Goal: Transaction & Acquisition: Purchase product/service

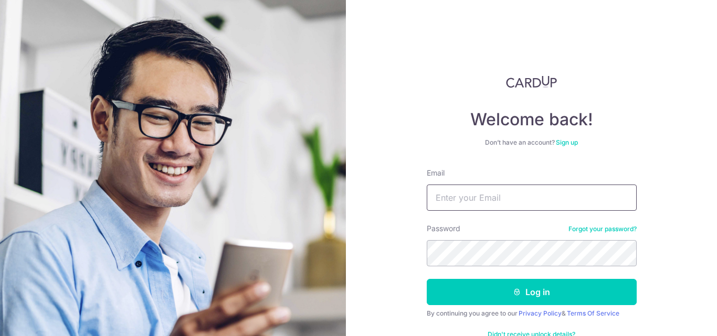
click at [476, 196] on input "Email" at bounding box center [532, 198] width 210 height 26
type input "jeremymong4@gmail.com"
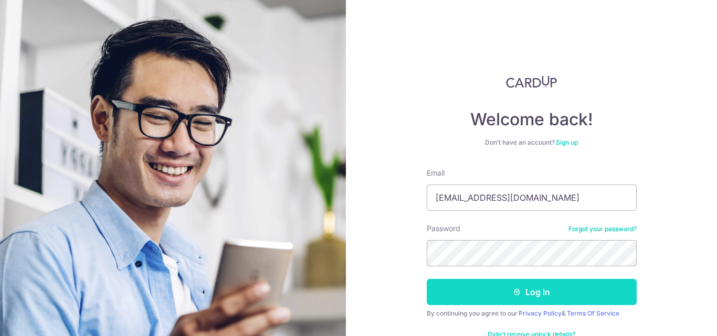
click at [542, 281] on button "Log in" at bounding box center [532, 292] width 210 height 26
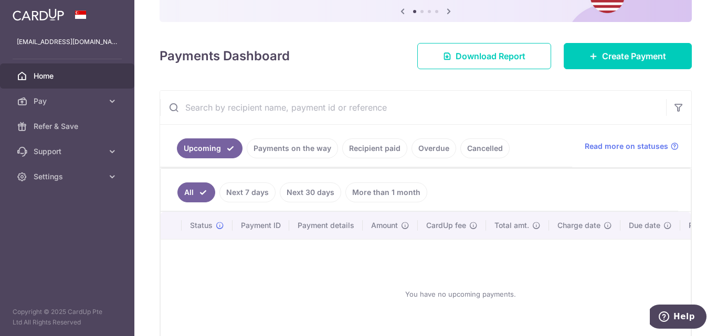
scroll to position [52, 0]
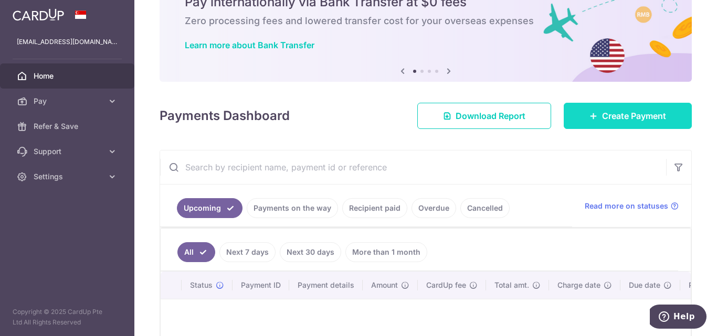
click at [592, 127] on link "Create Payment" at bounding box center [628, 116] width 128 height 26
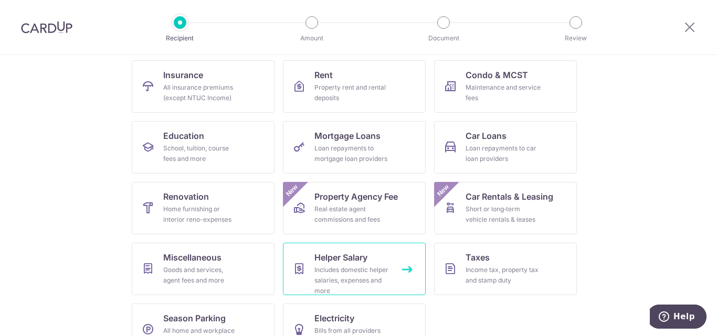
scroll to position [133, 0]
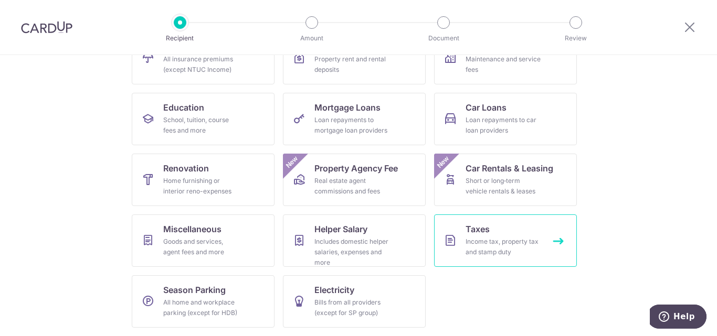
click at [489, 250] on div "Income tax, property tax and stamp duty" at bounding box center [504, 247] width 76 height 21
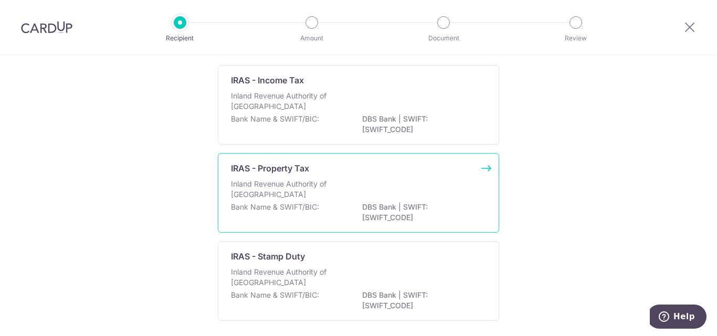
scroll to position [16, 0]
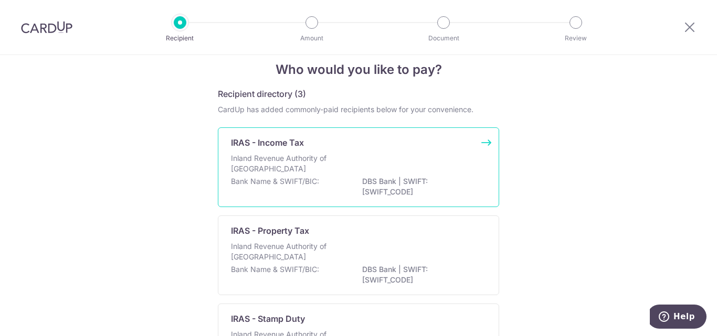
click at [307, 167] on p "Inland Revenue Authority of Singapore" at bounding box center [286, 163] width 111 height 21
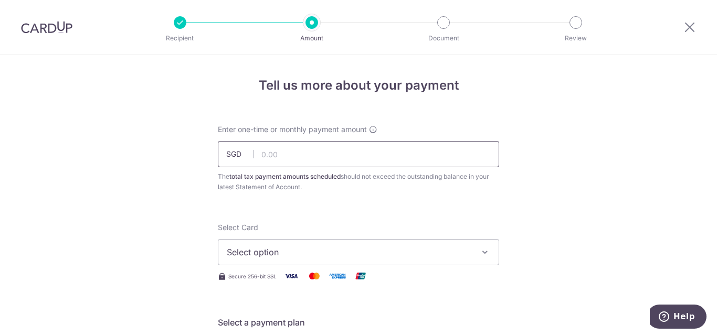
click at [378, 153] on input "text" at bounding box center [358, 154] width 281 height 26
click at [486, 259] on button "Select option" at bounding box center [358, 252] width 281 height 26
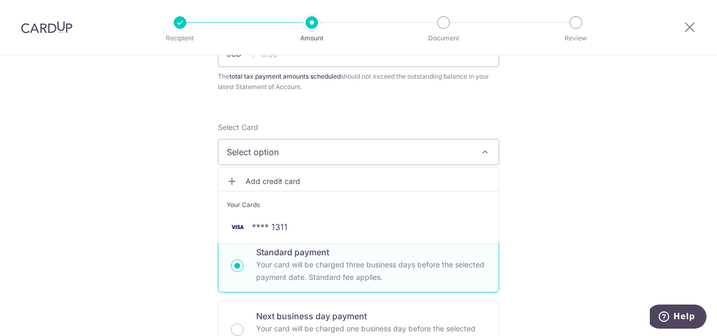
scroll to position [105, 0]
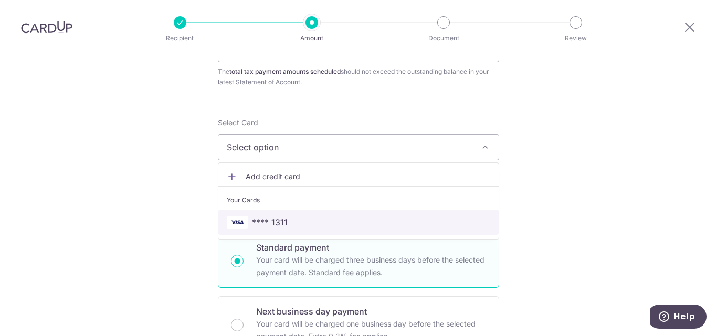
click at [319, 220] on span "**** 1311" at bounding box center [359, 222] width 264 height 13
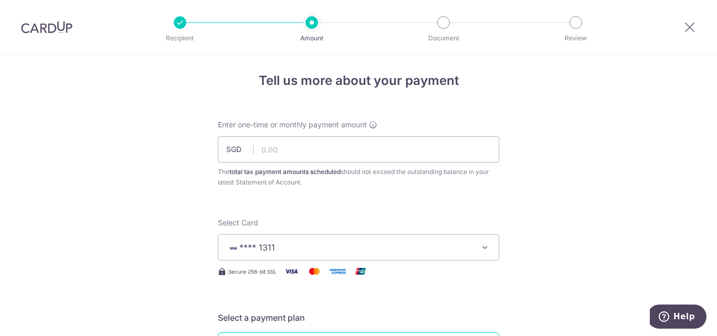
scroll to position [0, 0]
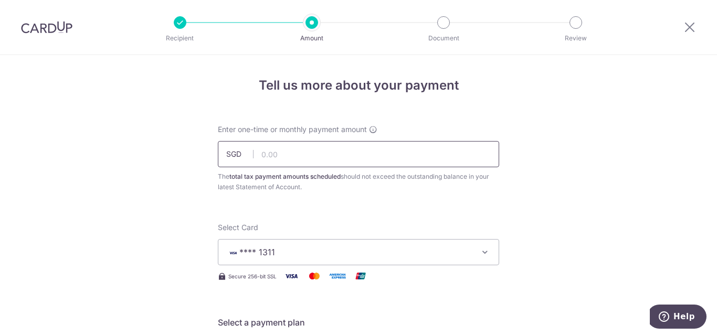
click at [315, 157] on input "text" at bounding box center [358, 154] width 281 height 26
click at [315, 156] on input "text" at bounding box center [358, 154] width 281 height 26
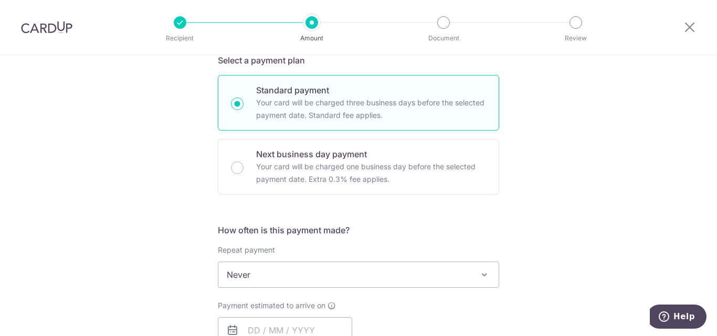
scroll to position [315, 0]
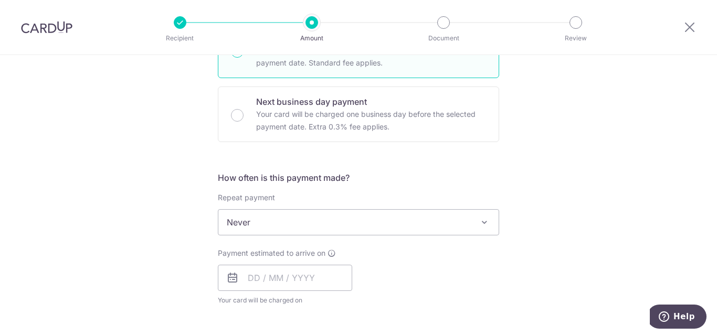
click at [308, 217] on span "Never" at bounding box center [358, 222] width 280 height 25
type input "1,086.11"
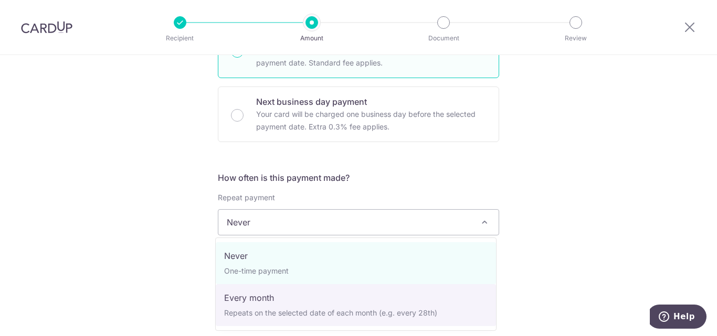
select select "3"
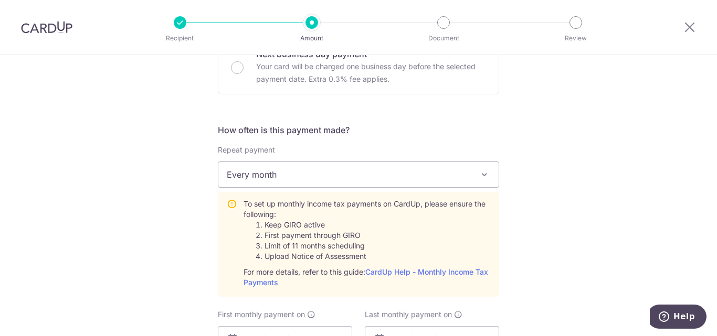
scroll to position [420, 0]
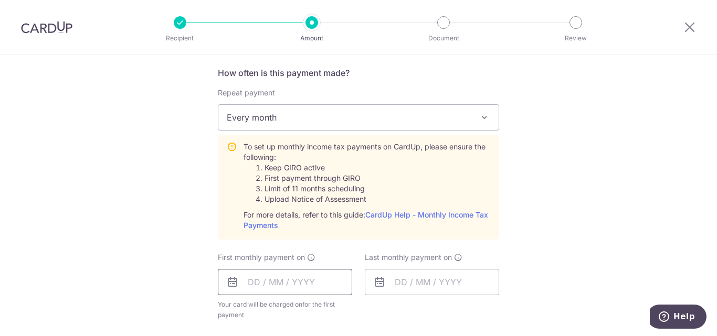
click at [288, 282] on input "text" at bounding box center [285, 282] width 134 height 26
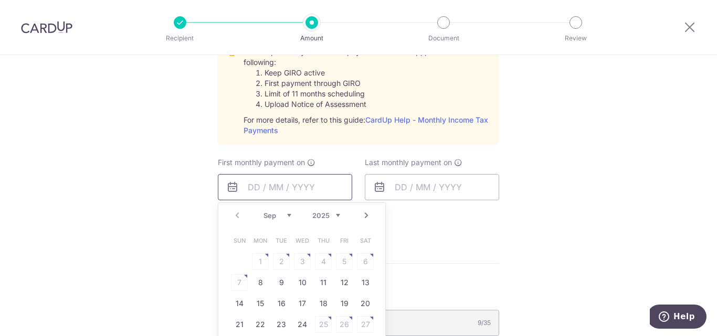
scroll to position [525, 0]
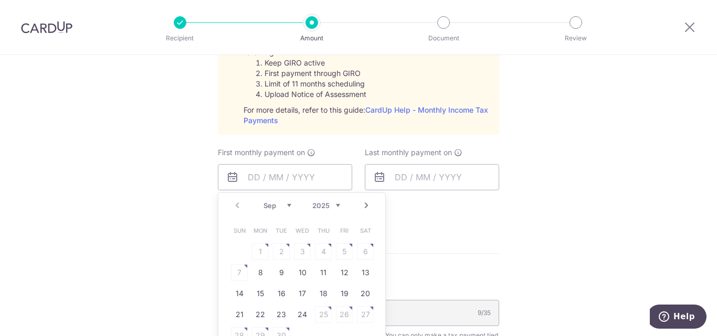
click at [154, 163] on div "Tell us more about your payment Enter one-time or monthly payment amount SGD 1,…" at bounding box center [358, 77] width 717 height 1094
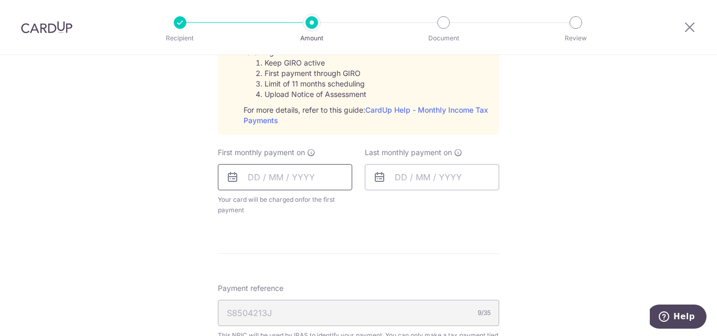
click at [224, 168] on input "text" at bounding box center [285, 177] width 134 height 26
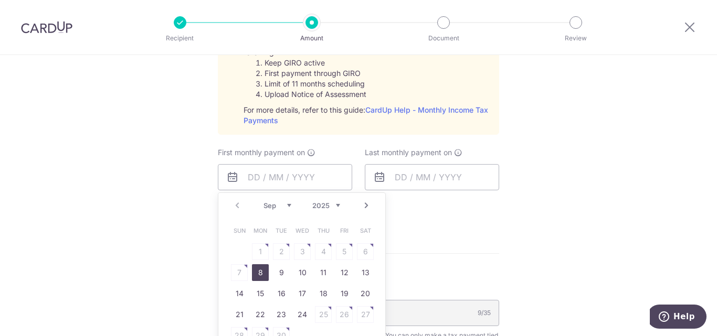
click at [257, 271] on link "8" at bounding box center [260, 273] width 17 height 17
type input "08/09/2025"
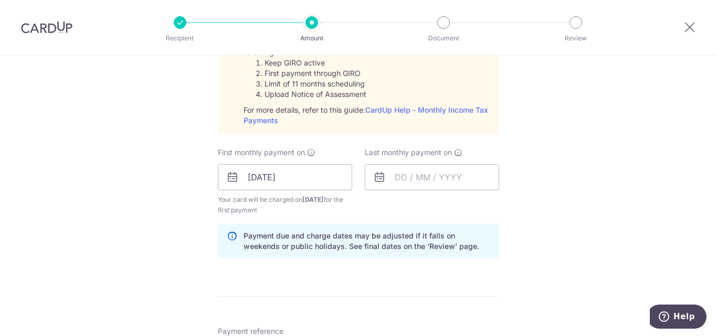
click at [159, 229] on div "Tell us more about your payment Enter one-time or monthly payment amount SGD 1,…" at bounding box center [358, 98] width 717 height 1137
click at [309, 177] on input "08/09/2025" at bounding box center [285, 177] width 134 height 26
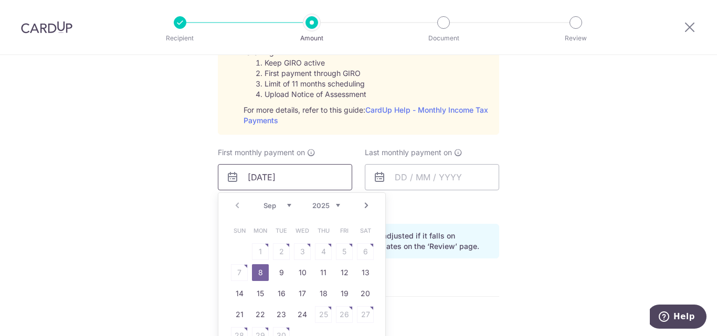
drag, startPoint x: 254, startPoint y: 182, endPoint x: 238, endPoint y: 180, distance: 15.3
click at [238, 180] on input "08/09/2025" at bounding box center [285, 177] width 134 height 26
click at [257, 270] on link "8" at bounding box center [260, 273] width 17 height 17
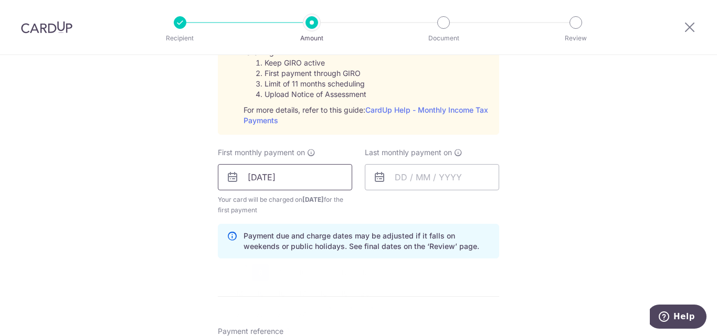
click at [315, 175] on input "08/09/2025" at bounding box center [285, 177] width 134 height 26
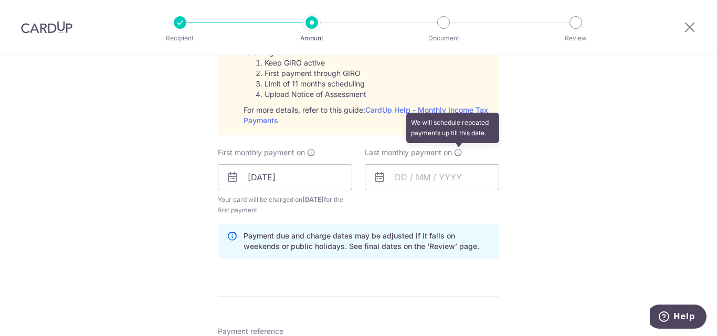
click at [456, 152] on icon at bounding box center [458, 153] width 8 height 8
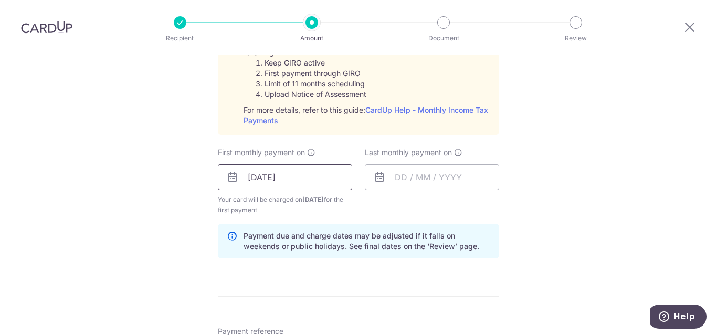
click at [308, 179] on input "08/09/2025" at bounding box center [285, 177] width 134 height 26
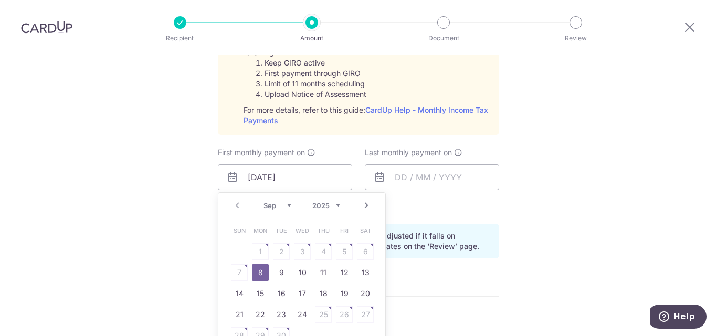
click at [285, 206] on select "Sep Oct Nov Dec" at bounding box center [278, 206] width 28 height 8
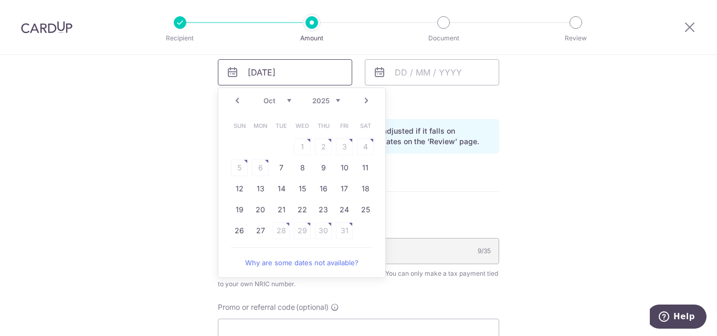
scroll to position [577, 0]
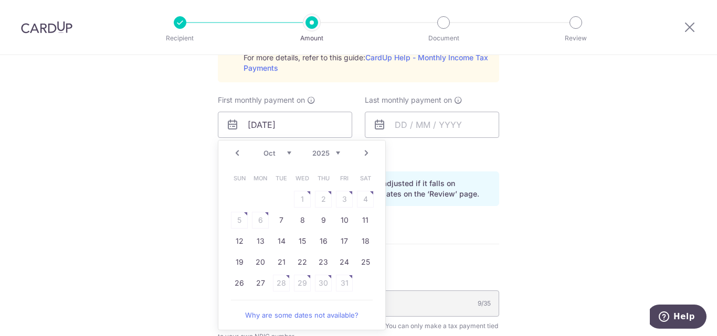
click at [254, 219] on table "Sun Mon Tue Wed Thu Fri Sat 1 2 3 4 5 6 7 8 9 10 11 12 13 14 15 16 17 18 19 20 …" at bounding box center [302, 231] width 147 height 126
click at [288, 159] on div "Prev Next Sep Oct Nov Dec 2025 2026" at bounding box center [301, 153] width 167 height 25
click at [283, 154] on select "Sep Oct Nov Dec" at bounding box center [278, 153] width 28 height 8
click at [259, 220] on table "Sun Mon Tue Wed Thu Fri Sat 1 2 3 4 5 6 7 8 9 10 11 12 13 14 15 16 17 18 19 20 …" at bounding box center [302, 241] width 147 height 147
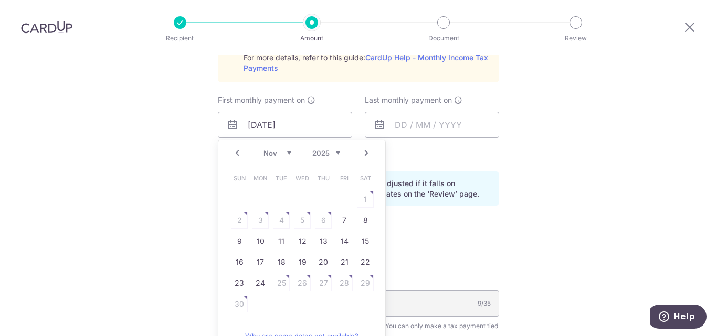
click at [231, 156] on link "Prev" at bounding box center [237, 153] width 13 height 13
click at [258, 218] on table "Sun Mon Tue Wed Thu Fri Sat 1 2 3 4 5 6 7 8 9 10 11 12 13 14 15 16 17 18 19 20 …" at bounding box center [302, 231] width 147 height 126
click at [231, 156] on link "Prev" at bounding box center [237, 153] width 13 height 13
drag, startPoint x: 233, startPoint y: 221, endPoint x: 239, endPoint y: 219, distance: 7.1
click at [233, 220] on table "Sun Mon Tue Wed Thu Fri Sat 1 2 3 4 5 6 7 8 9 10 11 12 13 14 15 16 17 18 19 20 …" at bounding box center [302, 231] width 147 height 126
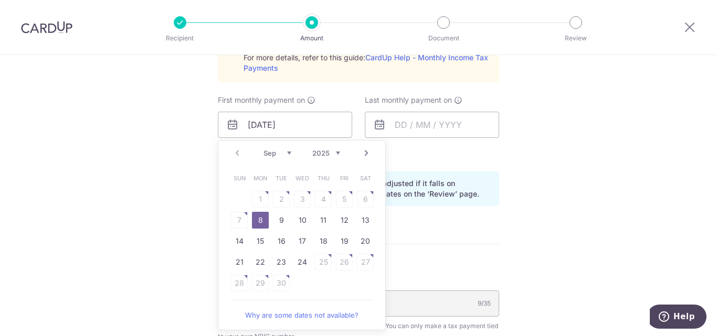
click at [258, 219] on link "8" at bounding box center [260, 220] width 17 height 17
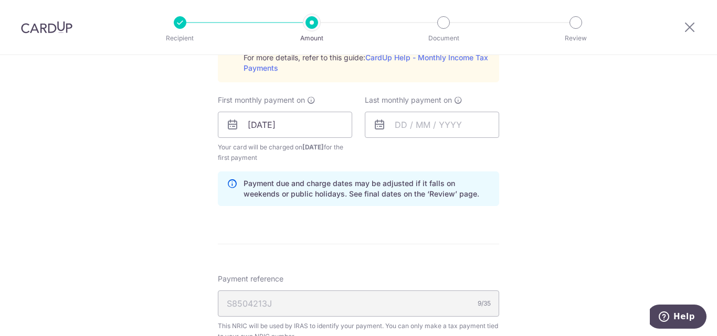
click at [180, 186] on div "Tell us more about your payment Enter one-time or monthly payment amount SGD 1,…" at bounding box center [358, 46] width 717 height 1137
click at [330, 130] on input "08/09/2025" at bounding box center [285, 125] width 134 height 26
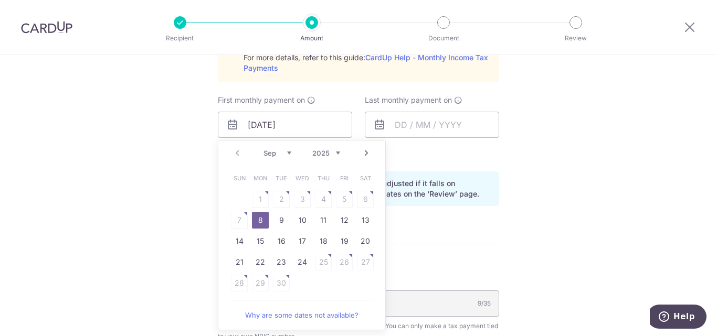
click at [288, 152] on select "Sep Oct Nov Dec" at bounding box center [278, 153] width 28 height 8
click at [256, 218] on table "Sun Mon Tue Wed Thu Fri Sat 1 2 3 4 5 6 7 8 9 10 11 12 13 14 15 16 17 18 19 20 …" at bounding box center [302, 231] width 147 height 126
click at [298, 317] on link "Why are some dates not available?" at bounding box center [302, 315] width 142 height 21
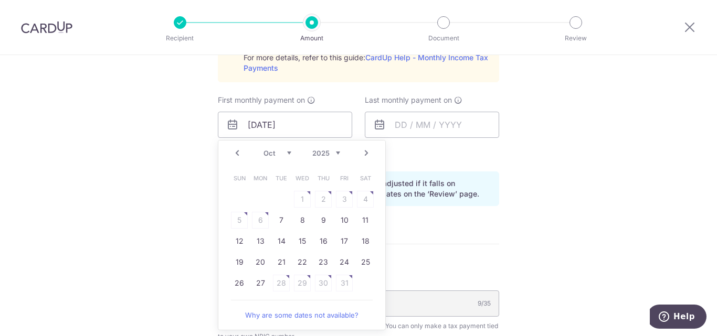
click at [235, 156] on link "Prev" at bounding box center [237, 153] width 13 height 13
click at [255, 220] on link "8" at bounding box center [260, 220] width 17 height 17
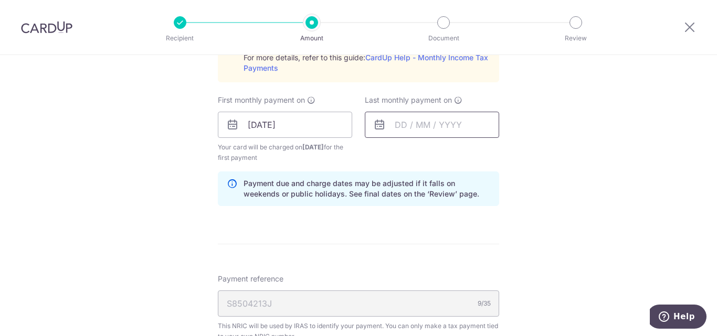
click at [438, 128] on input "text" at bounding box center [432, 125] width 134 height 26
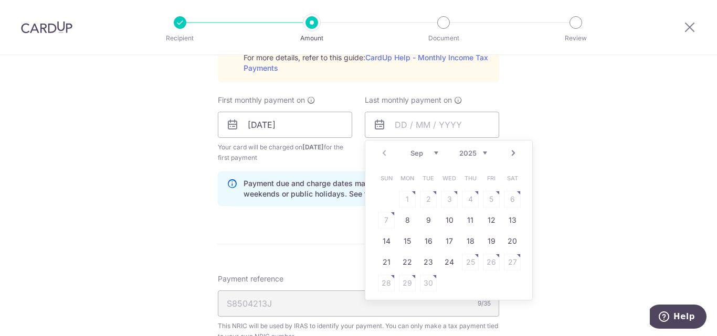
click at [430, 150] on select "Sep Oct Nov Dec" at bounding box center [424, 153] width 28 height 8
click at [514, 156] on link "Next" at bounding box center [513, 153] width 13 height 13
click at [513, 152] on link "Next" at bounding box center [513, 153] width 13 height 13
click at [481, 156] on select "2025 2026" at bounding box center [473, 153] width 28 height 8
click at [435, 153] on select "Jan Feb Mar Apr May Jun Jul Aug Sep Oct" at bounding box center [424, 153] width 28 height 8
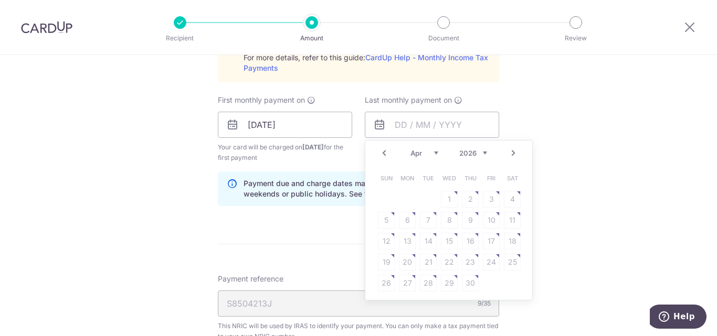
click at [430, 219] on table "Sun Mon Tue Wed Thu Fri Sat 1 2 3 4 5 6 7 8 9 10 11 12 13 14 15 16 17 18 19 20 …" at bounding box center [449, 231] width 147 height 126
drag, startPoint x: 415, startPoint y: 219, endPoint x: 408, endPoint y: 217, distance: 7.5
click at [414, 219] on table "Sun Mon Tue Wed Thu Fri Sat 1 2 3 4 5 6 7 8 9 10 11 12 13 14 15 16 17 18 19 20 …" at bounding box center [449, 231] width 147 height 126
click at [408, 217] on table "Sun Mon Tue Wed Thu Fri Sat 1 2 3 4 5 6 7 8 9 10 11 12 13 14 15 16 17 18 19 20 …" at bounding box center [449, 231] width 147 height 126
drag, startPoint x: 408, startPoint y: 218, endPoint x: 412, endPoint y: 199, distance: 19.7
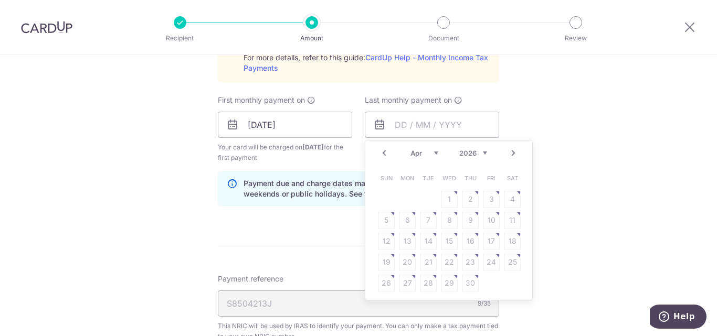
click at [412, 200] on table "Sun Mon Tue Wed Thu Fri Sat 1 2 3 4 5 6 7 8 9 10 11 12 13 14 15 16 17 18 19 20 …" at bounding box center [449, 231] width 147 height 126
click at [324, 168] on div "How often is this payment made? Repeat payment Never Every month Every month To…" at bounding box center [358, 61] width 281 height 305
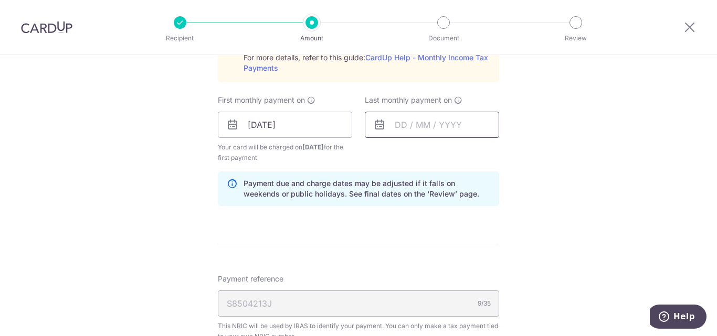
click at [423, 124] on input "text" at bounding box center [432, 125] width 134 height 26
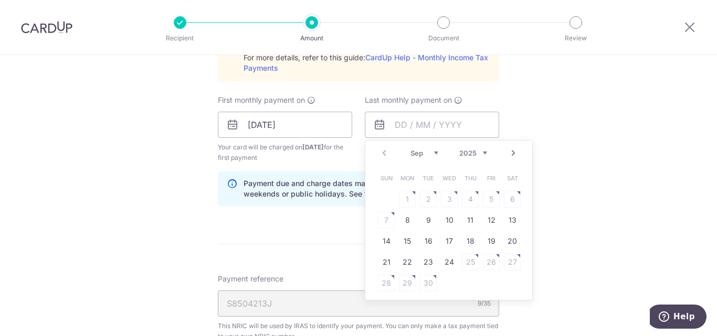
click at [481, 156] on select "2025 2026" at bounding box center [473, 153] width 28 height 8
click at [431, 153] on select "Jan Feb Mar Apr May Jun Jul Aug Sep Oct" at bounding box center [424, 153] width 28 height 8
click at [424, 220] on table "Sun Mon Tue Wed Thu Fri Sat 1 2 3 4 5 6 7 8 9 10 11 12 13 14 15 16 17 18 19 20 …" at bounding box center [449, 231] width 147 height 126
click at [432, 214] on table "Sun Mon Tue Wed Thu Fri Sat 1 2 3 4 5 6 7 8 9 10 11 12 13 14 15 16 17 18 19 20 …" at bounding box center [449, 231] width 147 height 126
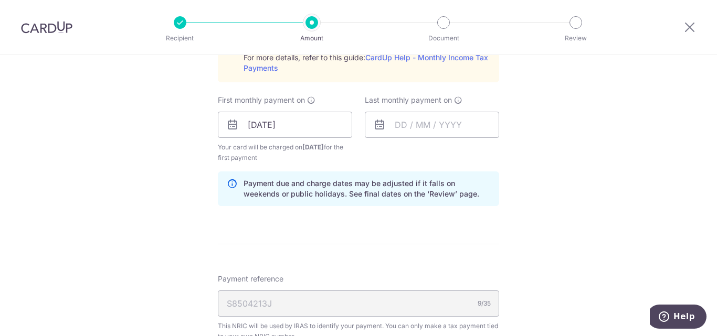
click at [373, 122] on icon at bounding box center [379, 125] width 13 height 13
drag, startPoint x: 428, startPoint y: 125, endPoint x: 456, endPoint y: 111, distance: 31.5
click at [427, 125] on input "text" at bounding box center [432, 125] width 134 height 26
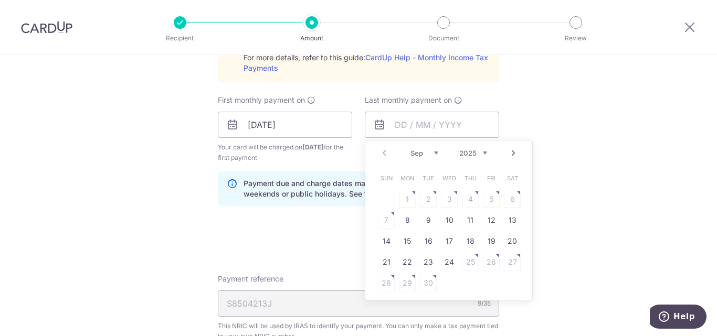
click at [475, 153] on select "2025 2026" at bounding box center [473, 153] width 28 height 8
click at [431, 150] on select "Sep Oct Nov Dec" at bounding box center [424, 153] width 28 height 8
click at [446, 153] on div "Sep Oct Nov Dec 2025 2026" at bounding box center [448, 153] width 77 height 9
click at [469, 153] on select "2025 2026" at bounding box center [473, 153] width 28 height 8
click at [435, 154] on select "Jan Feb Mar Apr May Jun Jul Aug Sep Oct" at bounding box center [424, 153] width 28 height 8
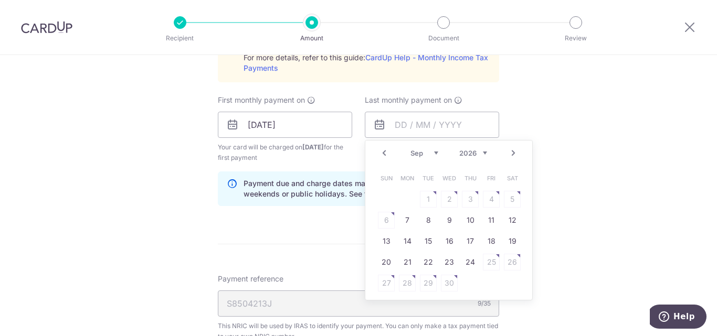
click at [435, 154] on select "Jan Feb Mar Apr May Jun Jul Aug Sep Oct" at bounding box center [424, 153] width 28 height 8
click at [431, 157] on select "Jan Feb Mar Apr May Jun Jul Aug Sep Oct" at bounding box center [424, 153] width 28 height 8
click at [424, 223] on table "Sun Mon Tue Wed Thu Fri Sat 1 2 3 4 5 6 7 8 9 10 11 12 13 14 15 16 17 18 19 20 …" at bounding box center [449, 231] width 147 height 126
click at [425, 223] on table "Sun Mon Tue Wed Thu Fri Sat 1 2 3 4 5 6 7 8 9 10 11 12 13 14 15 16 17 18 19 20 …" at bounding box center [449, 231] width 147 height 126
click at [431, 219] on table "Sun Mon Tue Wed Thu Fri Sat 1 2 3 4 5 6 7 8 9 10 11 12 13 14 15 16 17 18 19 20 …" at bounding box center [449, 231] width 147 height 126
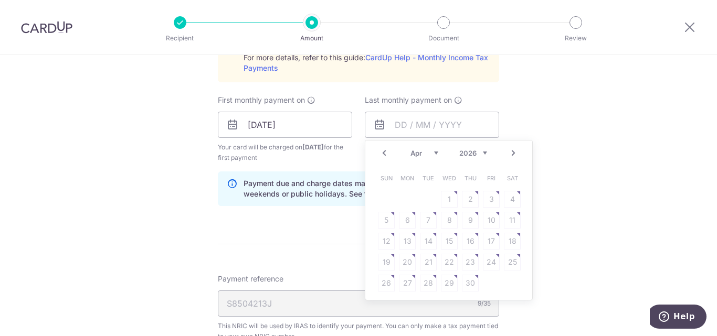
drag, startPoint x: 428, startPoint y: 150, endPoint x: 433, endPoint y: 153, distance: 5.7
click at [428, 150] on select "Jan Feb Mar Apr May Jun Jul Aug Sep Oct" at bounding box center [424, 153] width 28 height 8
click at [430, 217] on table "Sun Mon Tue Wed Thu Fri Sat 1 2 3 4 5 6 7 8 9 10 11 12 13 14 15 16 17 18 19 20 …" at bounding box center [449, 241] width 147 height 147
click at [433, 154] on select "Jan Feb Mar Apr May Jun Jul Aug Sep Oct" at bounding box center [424, 153] width 28 height 8
click at [379, 217] on table "Sun Mon Tue Wed Thu Fri Sat 1 2 3 4 5 6 7 8 9 10 11 12 13 14 15 16 17 18 19 20 …" at bounding box center [449, 231] width 147 height 126
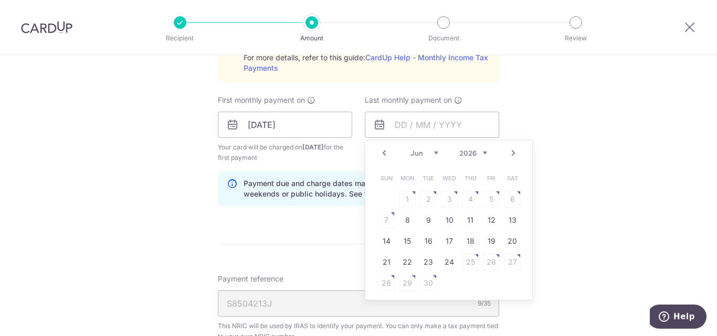
click at [385, 216] on table "Sun Mon Tue Wed Thu Fri Sat 1 2 3 4 5 6 7 8 9 10 11 12 13 14 15 16 17 18 19 20 …" at bounding box center [449, 231] width 147 height 126
click at [434, 154] on select "Jan Feb Mar Apr May Jun Jul Aug Sep Oct" at bounding box center [424, 153] width 28 height 8
click at [434, 155] on select "Jan Feb Mar Apr May Jun Jul Aug Sep Oct" at bounding box center [424, 153] width 28 height 8
click at [434, 156] on div "Jan Feb Mar Apr May Jun Jul Aug Sep Oct 2025 2026" at bounding box center [448, 153] width 77 height 9
click at [434, 146] on div "Prev Next Jan Feb Mar Apr May Jun Jul Aug Sep Oct 2025 2026" at bounding box center [448, 153] width 167 height 25
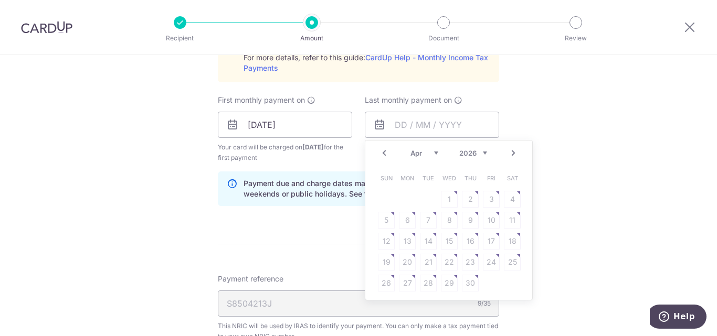
click at [434, 155] on select "Jan Feb Mar Apr May Jun Jul Aug Sep Oct" at bounding box center [424, 153] width 28 height 8
click at [405, 221] on link "9" at bounding box center [407, 220] width 17 height 17
type input "09/03/2026"
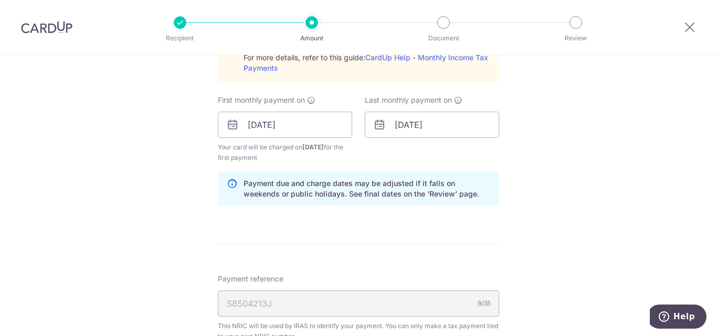
drag, startPoint x: 325, startPoint y: 220, endPoint x: 331, endPoint y: 218, distance: 5.5
click at [328, 219] on form "Enter one-time or monthly payment amount SGD 1,086.11 1086.11 The total tax pay…" at bounding box center [358, 56] width 281 height 1019
click at [370, 197] on p "Payment due and charge dates may be adjusted if it falls on weekends or public …" at bounding box center [367, 188] width 247 height 21
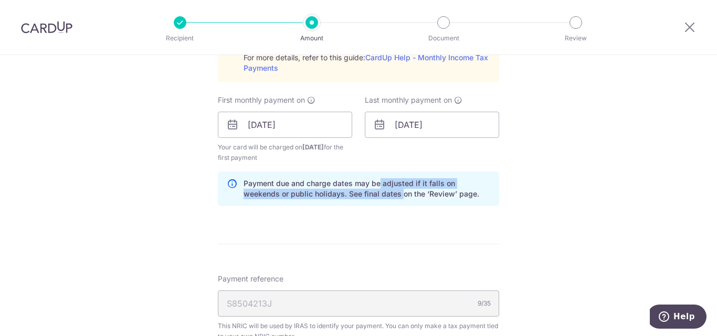
drag, startPoint x: 367, startPoint y: 198, endPoint x: 378, endPoint y: 183, distance: 18.5
click at [378, 183] on p "Payment due and charge dates may be adjusted if it falls on weekends or public …" at bounding box center [367, 188] width 247 height 21
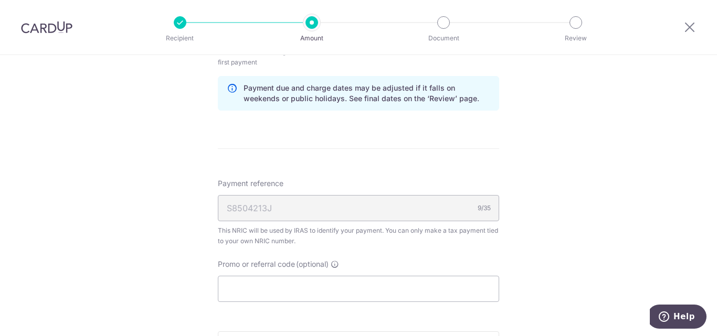
scroll to position [682, 0]
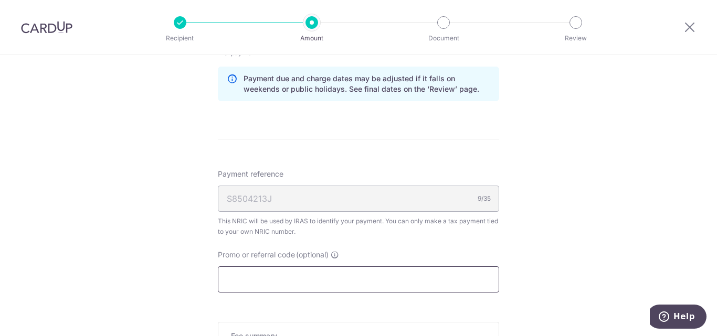
click at [348, 286] on input "Promo or referral code (optional)" at bounding box center [358, 280] width 281 height 26
paste input "jiaming_foo@sach.org.sg"
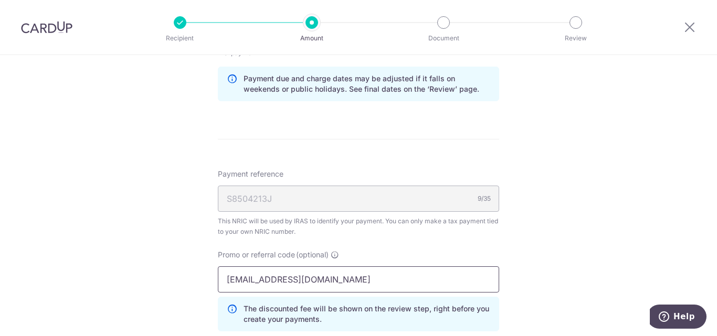
drag, startPoint x: 151, startPoint y: 278, endPoint x: 155, endPoint y: 273, distance: 6.7
paste input "MLTAX25R"
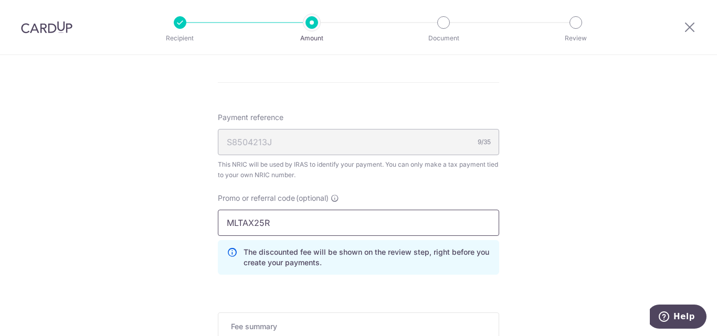
scroll to position [840, 0]
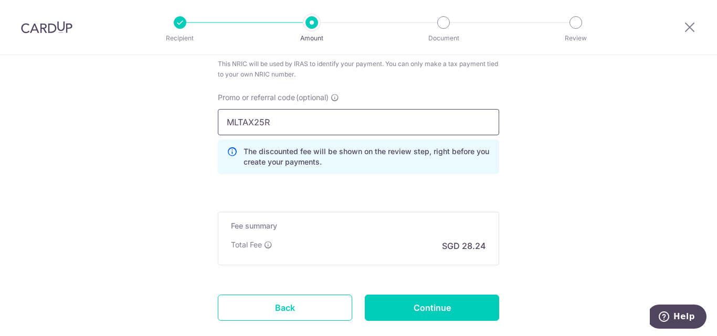
type input "MLTAX25R"
click at [344, 254] on div "Fee summary Base fee Extend fee Next-day fee Total Fee SGD 28.24" at bounding box center [358, 239] width 281 height 54
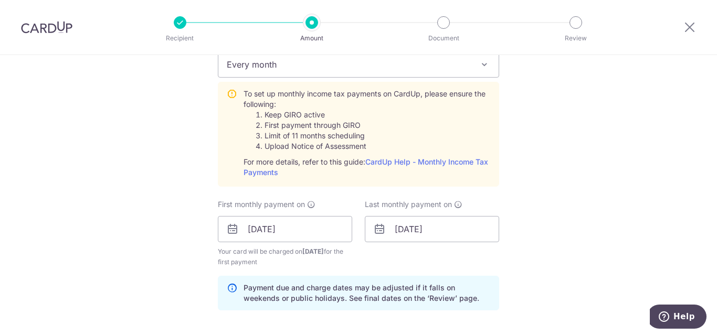
scroll to position [472, 0]
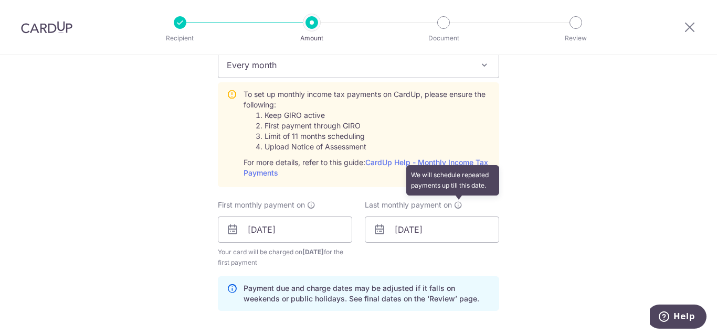
click at [455, 205] on icon at bounding box center [458, 205] width 8 height 8
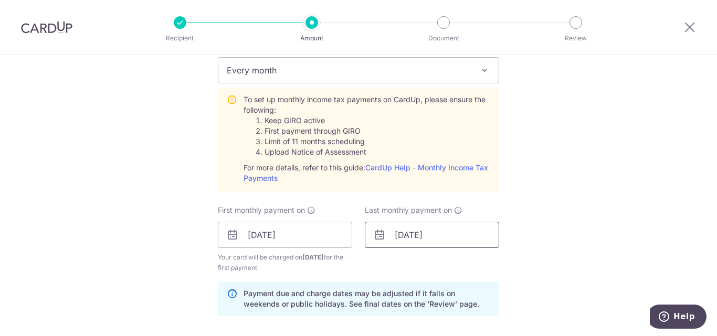
scroll to position [525, 0]
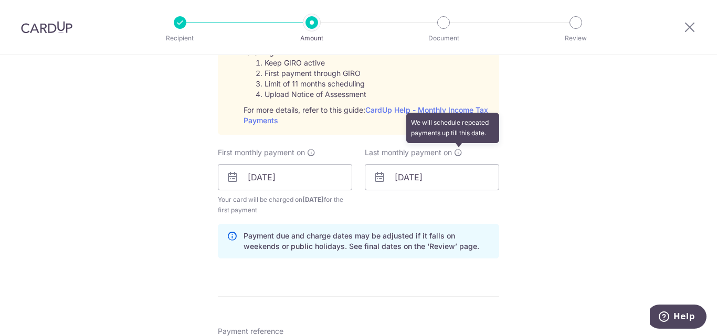
click at [455, 155] on icon at bounding box center [458, 153] width 8 height 8
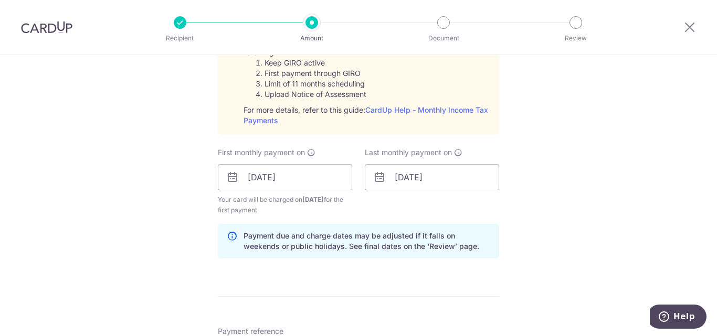
click at [545, 155] on div "Tell us more about your payment Enter one-time or monthly payment amount SGD 1,…" at bounding box center [358, 122] width 717 height 1185
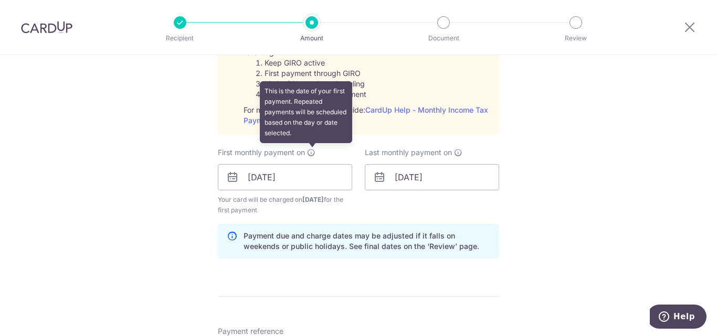
drag, startPoint x: 308, startPoint y: 156, endPoint x: 313, endPoint y: 156, distance: 5.3
click at [312, 156] on icon at bounding box center [311, 153] width 8 height 8
click at [311, 152] on icon at bounding box center [311, 153] width 8 height 8
click at [312, 155] on icon at bounding box center [311, 153] width 8 height 8
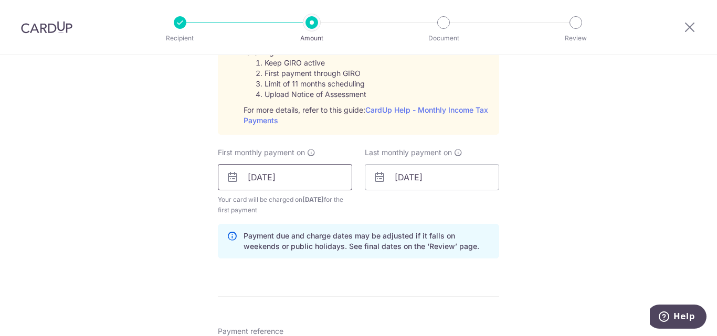
click at [301, 179] on input "08/09/2025" at bounding box center [285, 177] width 134 height 26
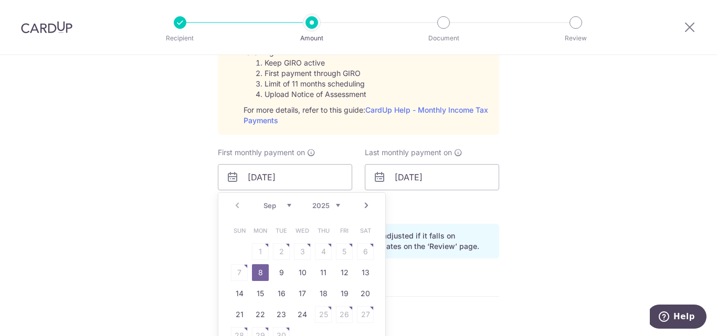
click at [285, 205] on select "Sep Oct Nov Dec" at bounding box center [278, 206] width 28 height 8
click at [258, 272] on table "Sun Mon Tue Wed Thu Fri Sat 1 2 3 4 5 6 7 8 9 10 11 12 13 14 15 16 17 18 19 20 …" at bounding box center [302, 283] width 147 height 126
click at [259, 272] on table "Sun Mon Tue Wed Thu Fri Sat 1 2 3 4 5 6 7 8 9 10 11 12 13 14 15 16 17 18 19 20 …" at bounding box center [302, 283] width 147 height 126
click at [279, 270] on link "7" at bounding box center [281, 273] width 17 height 17
type input "07/10/2025"
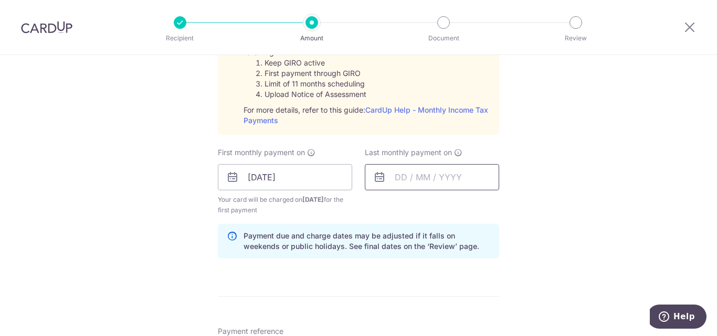
click at [470, 178] on input "text" at bounding box center [432, 177] width 134 height 26
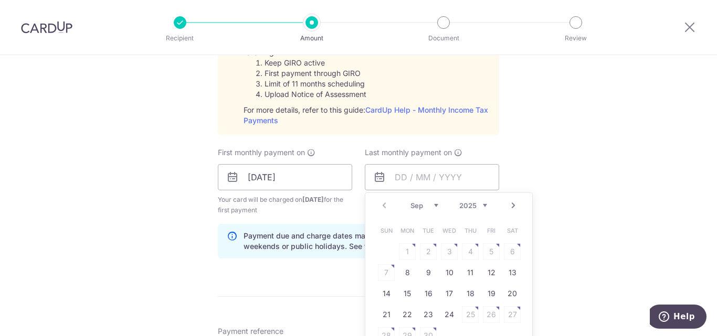
click at [431, 204] on select "Sep Oct Nov Dec" at bounding box center [424, 206] width 28 height 8
click at [477, 207] on select "2025 2026" at bounding box center [473, 206] width 28 height 8
click at [433, 204] on select "Jan Feb Mar Apr May Jun Jul Aug Sep Oct" at bounding box center [424, 206] width 28 height 8
click at [444, 256] on table "Sun Mon Tue Wed Thu Fri Sat 1 2 3 4 5 6 7 8 9 10 11 12 13 14 15 16 17 18 19 20 …" at bounding box center [449, 283] width 147 height 126
click at [430, 207] on select "Jan Feb Mar Apr May Jun Jul Aug Sep Oct" at bounding box center [424, 206] width 28 height 8
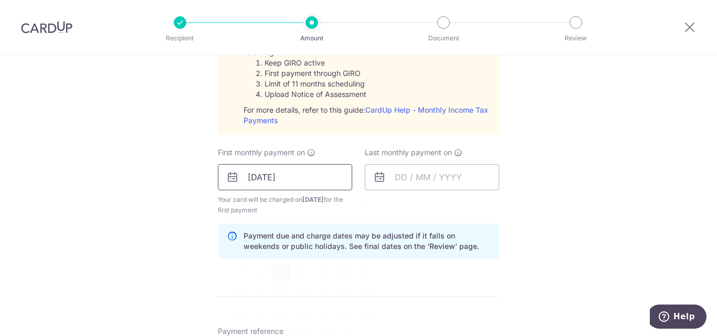
click at [297, 171] on input "07/10/2025" at bounding box center [285, 177] width 134 height 26
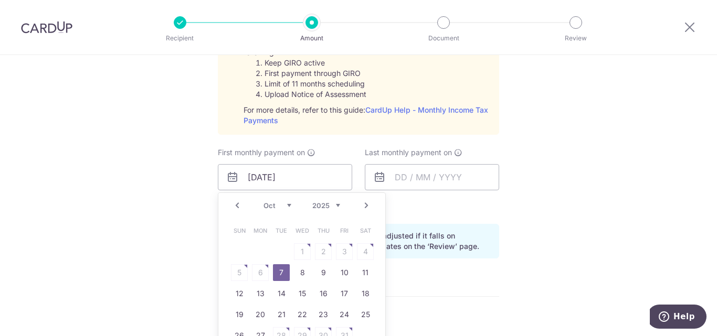
click at [282, 206] on select "Sep Oct Nov Dec" at bounding box center [278, 206] width 28 height 8
click at [256, 271] on link "8" at bounding box center [260, 273] width 17 height 17
type input "08/09/2025"
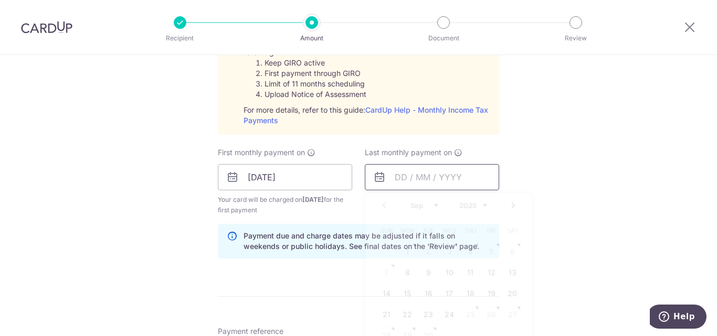
click at [439, 177] on input "text" at bounding box center [432, 177] width 134 height 26
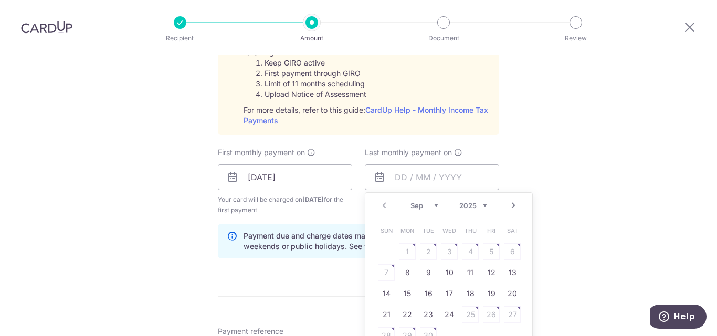
click at [433, 206] on select "Sep Oct Nov Dec" at bounding box center [424, 206] width 28 height 8
click at [469, 209] on select "2025 2026" at bounding box center [473, 206] width 28 height 8
click at [434, 205] on select "Jan Feb Mar Apr May Jun Jul Aug Sep Oct" at bounding box center [424, 206] width 28 height 8
click at [403, 270] on link "9" at bounding box center [407, 273] width 17 height 17
type input "09/03/2026"
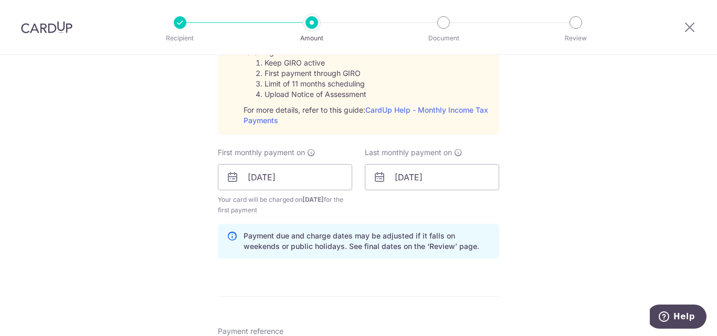
drag, startPoint x: 390, startPoint y: 226, endPoint x: 297, endPoint y: 223, distance: 93.5
click at [387, 225] on div "Payment due and charge dates may be adjusted if it falls on weekends or public …" at bounding box center [358, 241] width 281 height 35
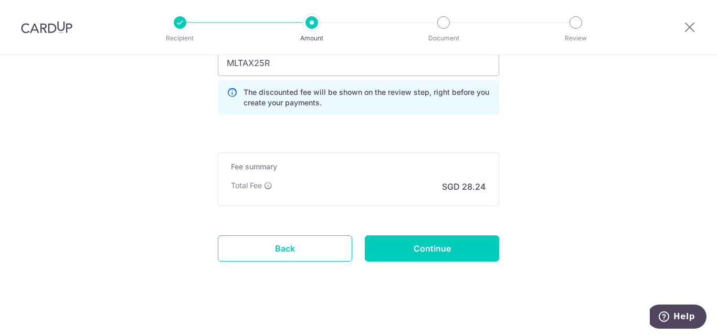
scroll to position [903, 0]
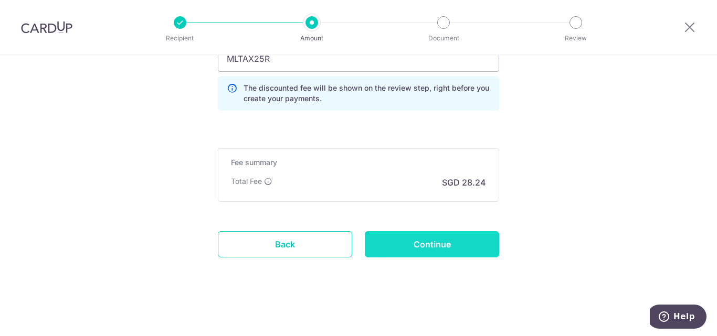
click at [427, 244] on input "Continue" at bounding box center [432, 244] width 134 height 26
type input "Create Schedule"
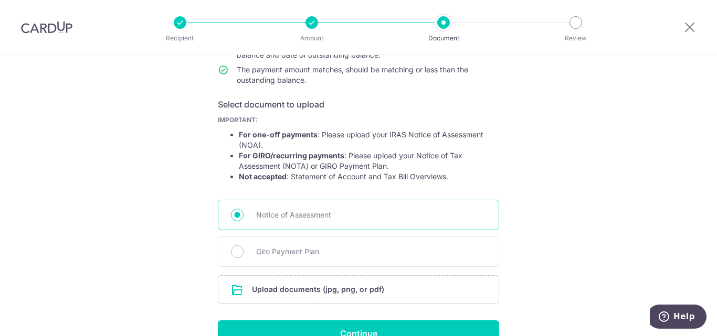
scroll to position [157, 0]
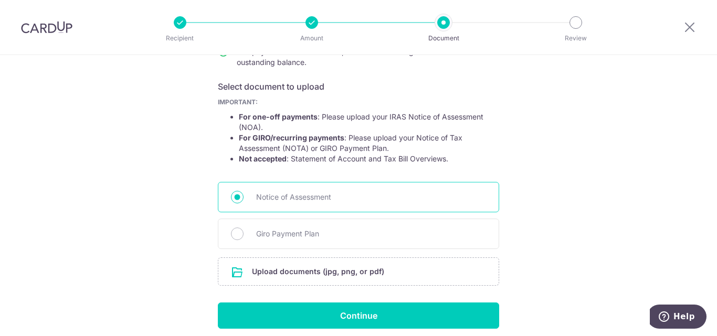
drag, startPoint x: 352, startPoint y: 226, endPoint x: 354, endPoint y: 208, distance: 18.5
click at [352, 225] on div "Giro Payment Plan" at bounding box center [358, 234] width 281 height 30
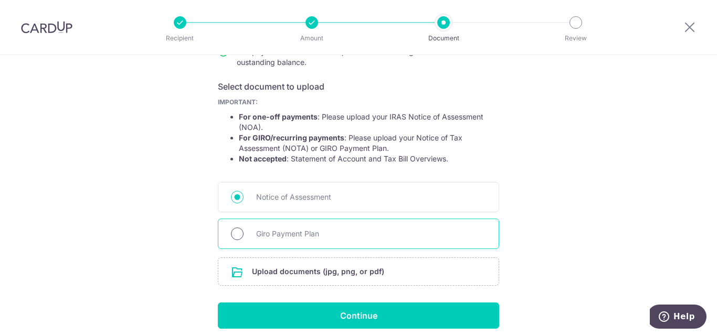
click at [236, 237] on input "Giro Payment Plan" at bounding box center [237, 234] width 13 height 13
radio input "true"
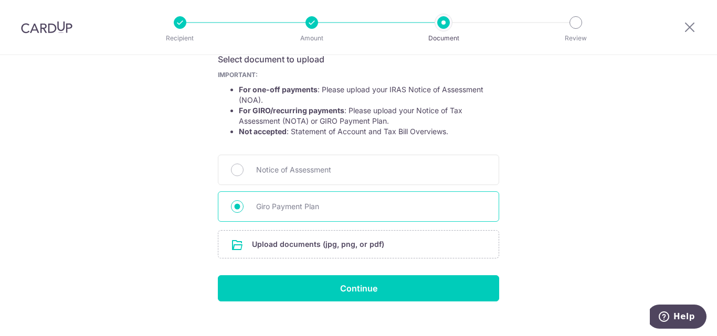
scroll to position [199, 0]
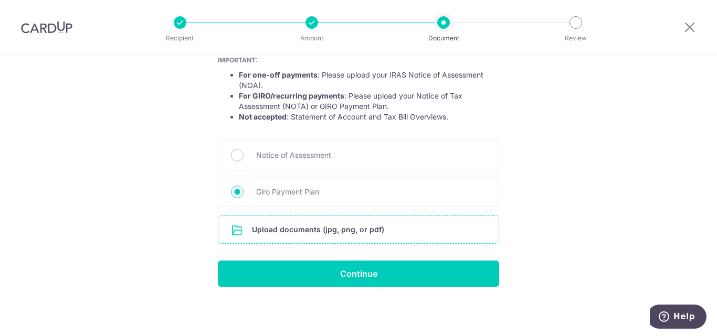
click at [336, 232] on input "file" at bounding box center [358, 229] width 280 height 27
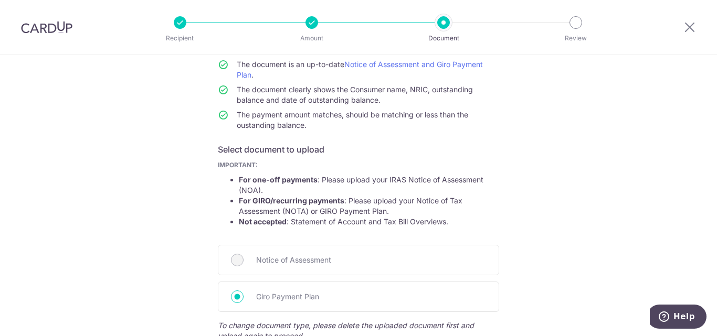
scroll to position [0, 0]
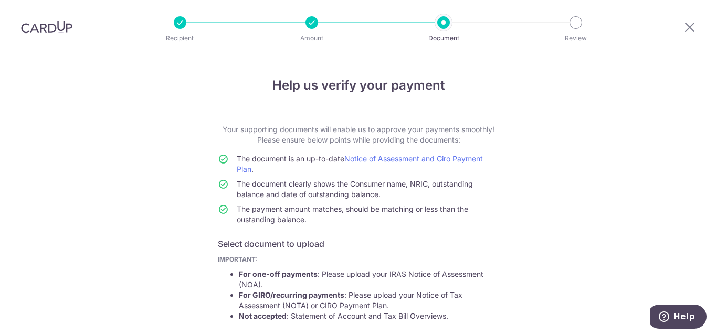
drag, startPoint x: 402, startPoint y: 186, endPoint x: 404, endPoint y: 222, distance: 35.8
click at [404, 222] on tbody "The document is an up-to-date Notice of Assessment and Giro Payment Plan . The …" at bounding box center [358, 192] width 281 height 76
click at [404, 222] on td "The payment amount matches, should be matching or less than the oustanding bala…" at bounding box center [368, 216] width 262 height 25
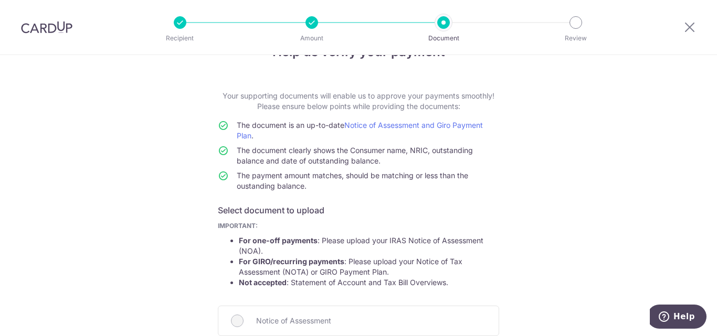
scroll to position [105, 0]
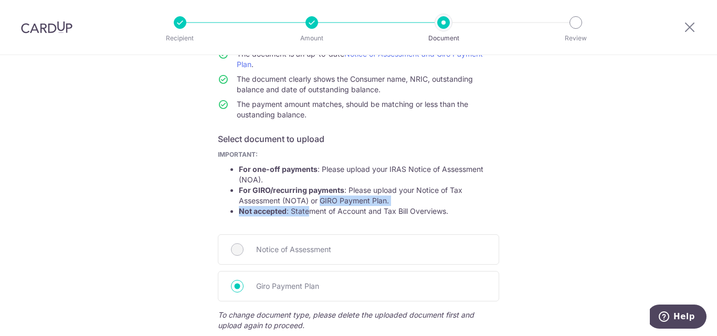
drag, startPoint x: 307, startPoint y: 213, endPoint x: 318, endPoint y: 196, distance: 20.0
click at [318, 196] on ul "For one-off payments : Please upload your IRAS Notice of Assessment (NOA). For …" at bounding box center [358, 190] width 281 height 52
click at [318, 196] on li "For GIRO/recurring payments : Please upload your Notice of Tax Assessment (NOTA…" at bounding box center [369, 195] width 260 height 21
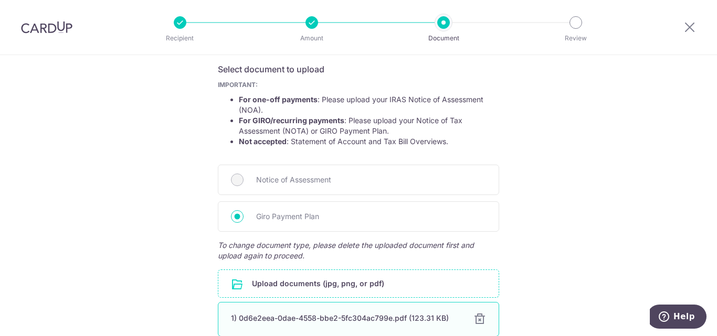
scroll to position [272, 0]
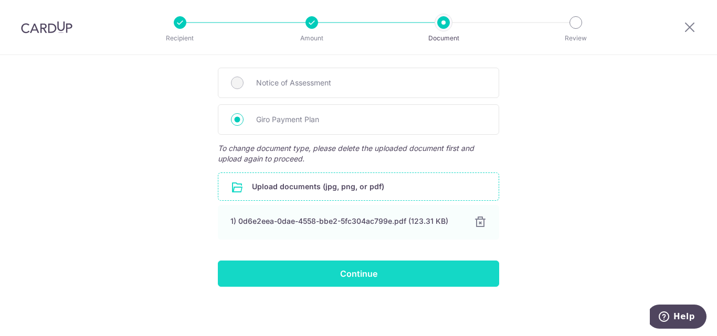
click at [323, 276] on input "Continue" at bounding box center [358, 274] width 281 height 26
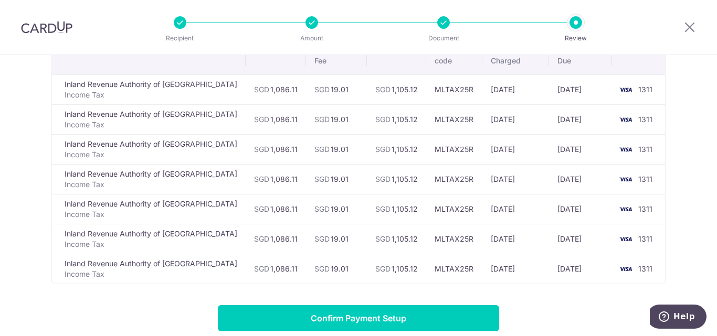
scroll to position [80, 0]
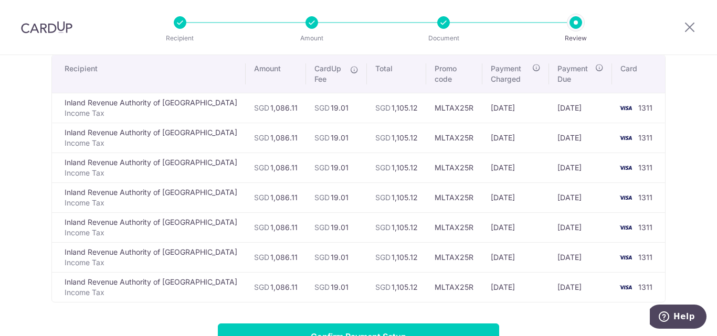
drag, startPoint x: 393, startPoint y: 285, endPoint x: 333, endPoint y: 287, distance: 59.9
click at [333, 287] on tr "Inland Revenue Authority of Singapore Income Tax SGD 1,086.11 SGD 19.01 SGD 1,1…" at bounding box center [358, 287] width 613 height 30
click at [367, 287] on td "SGD 1,105.12" at bounding box center [396, 287] width 59 height 30
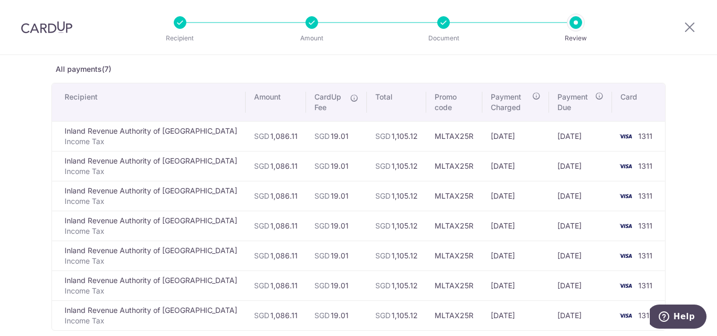
scroll to position [52, 0]
click at [371, 59] on div "Review payment details All payments(7) Recipient Amount CardUp Fee Total Promo …" at bounding box center [358, 242] width 614 height 436
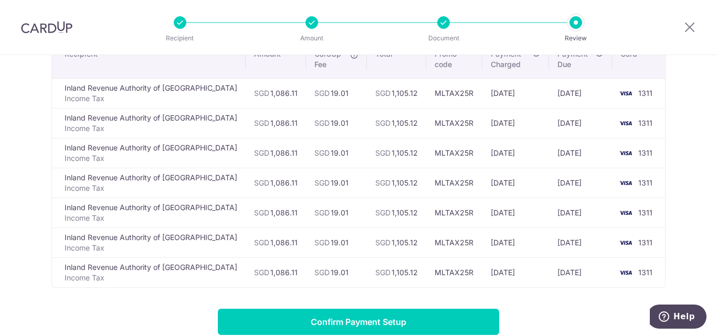
scroll to position [0, 0]
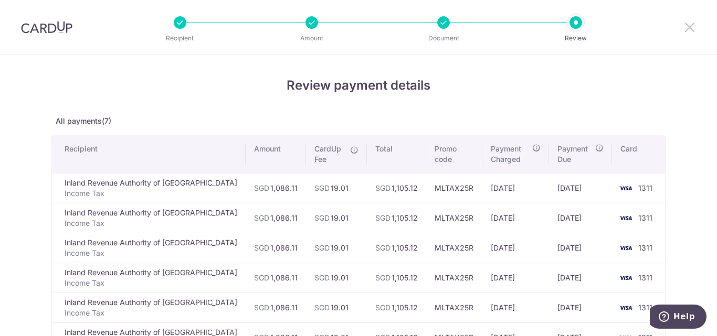
click at [693, 29] on icon at bounding box center [689, 26] width 13 height 13
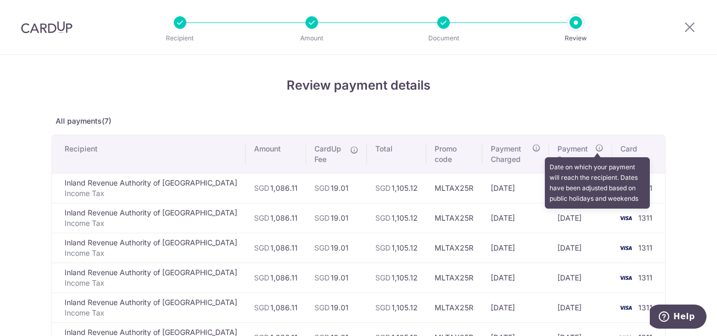
click at [595, 147] on icon at bounding box center [599, 148] width 8 height 8
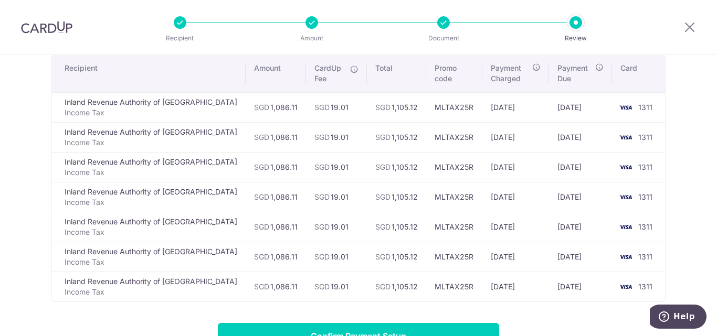
scroll to position [105, 0]
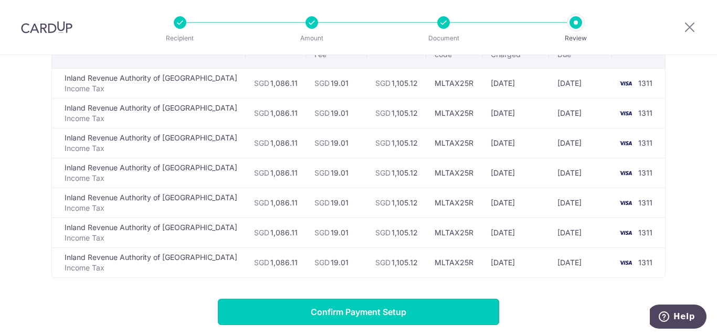
click at [394, 311] on input "Confirm Payment Setup" at bounding box center [358, 312] width 281 height 26
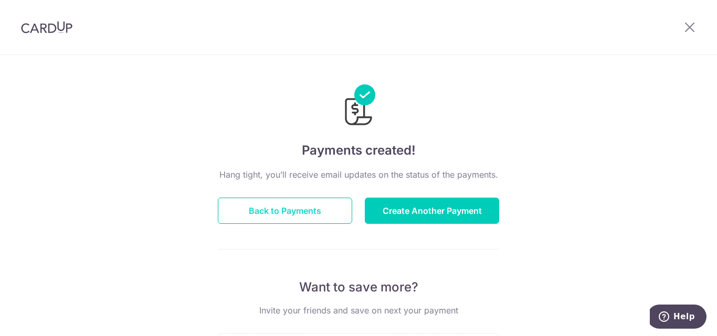
click at [321, 214] on button "Back to Payments" at bounding box center [285, 211] width 134 height 26
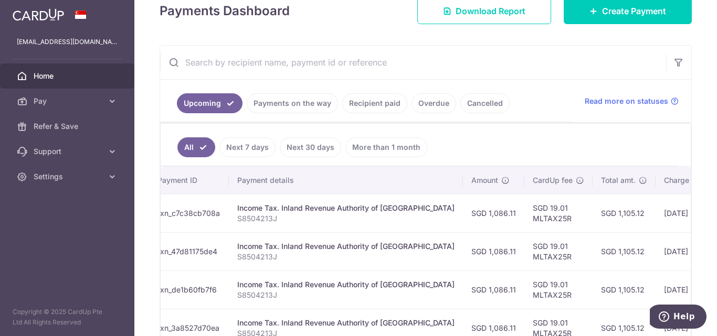
scroll to position [0, 178]
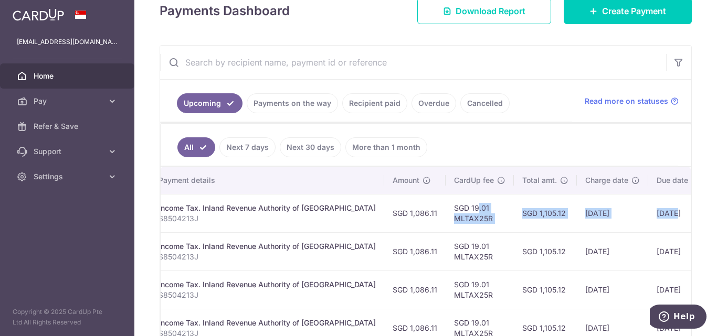
drag, startPoint x: 665, startPoint y: 212, endPoint x: 621, endPoint y: 204, distance: 44.4
click at [631, 206] on tr "Update payment Cancel payment Pending txn_c7c38cb708a Income Tax. Inland Revenu…" at bounding box center [385, 213] width 805 height 38
click at [594, 198] on td "03/09/2025" at bounding box center [612, 213] width 71 height 38
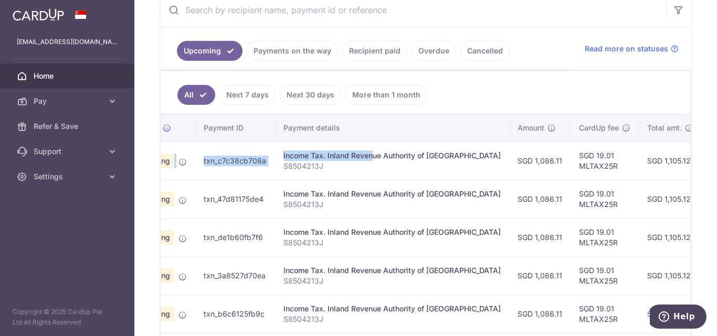
scroll to position [0, 0]
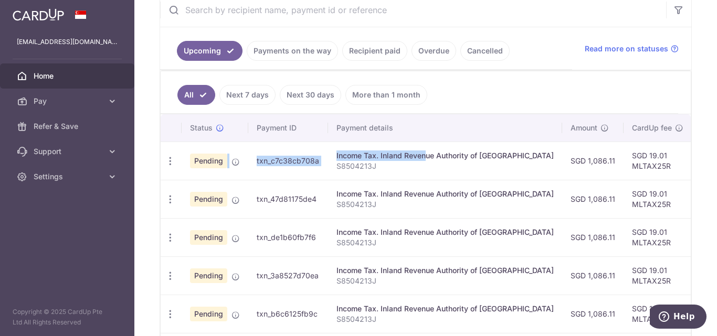
drag, startPoint x: 201, startPoint y: 156, endPoint x: 210, endPoint y: 149, distance: 12.3
click at [201, 147] on tr "Update payment Cancel payment Pending txn_c7c38cb708a Income Tax. Inland Revenu…" at bounding box center [563, 161] width 805 height 38
click at [293, 147] on td "txn_c7c38cb708a" at bounding box center [288, 161] width 80 height 38
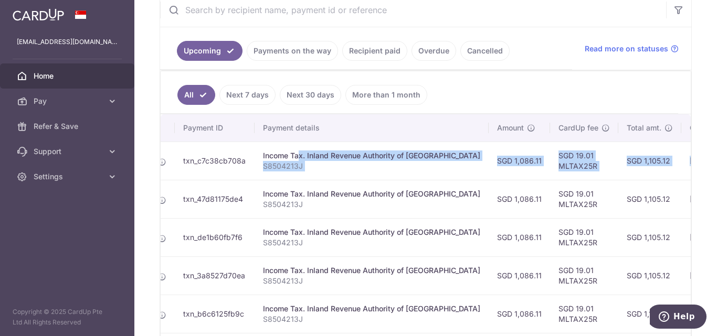
scroll to position [0, 168]
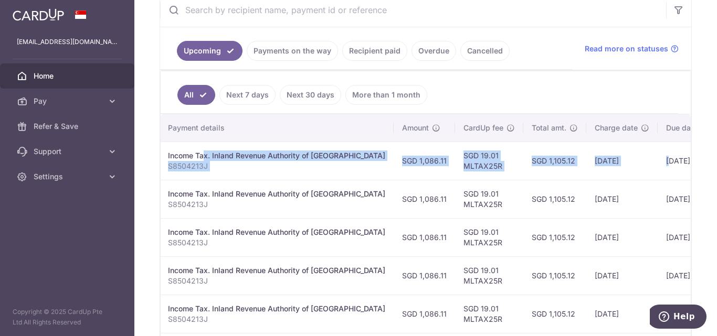
drag, startPoint x: 335, startPoint y: 155, endPoint x: 631, endPoint y: 163, distance: 296.1
click at [631, 163] on tr "Update payment Cancel payment Pending txn_c7c38cb708a Income Tax. Inland Revenu…" at bounding box center [394, 161] width 805 height 38
click at [609, 163] on td "03/09/2025" at bounding box center [621, 161] width 71 height 38
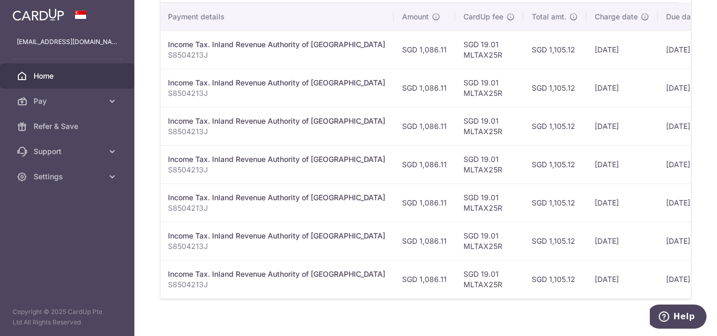
scroll to position [340, 0]
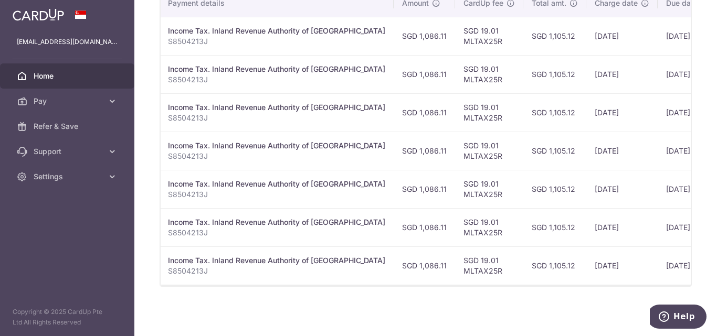
drag, startPoint x: 364, startPoint y: 184, endPoint x: 408, endPoint y: 236, distance: 68.5
click at [411, 256] on tbody "Update payment Cancel payment Pending txn_c7c38cb708a Income Tax. Inland Revenu…" at bounding box center [394, 151] width 805 height 268
click at [408, 235] on td "SGD 1,086.11" at bounding box center [424, 227] width 61 height 38
click at [394, 143] on td "SGD 1,086.11" at bounding box center [424, 151] width 61 height 38
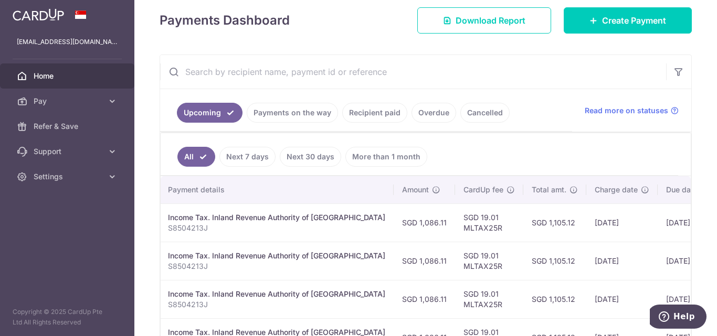
scroll to position [25, 0]
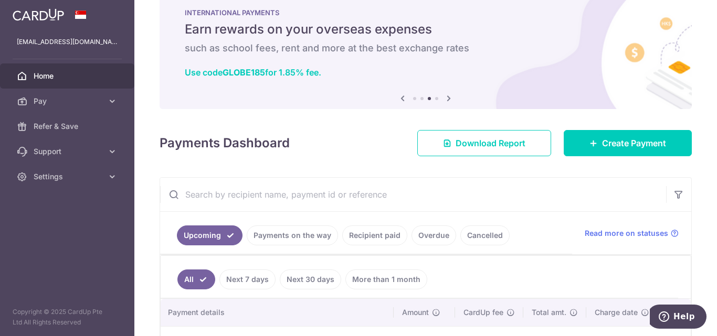
click at [314, 237] on link "Payments on the way" at bounding box center [292, 236] width 91 height 20
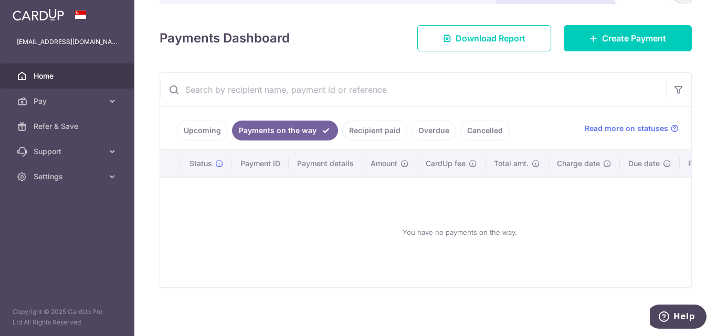
click at [209, 129] on link "Upcoming" at bounding box center [202, 131] width 51 height 20
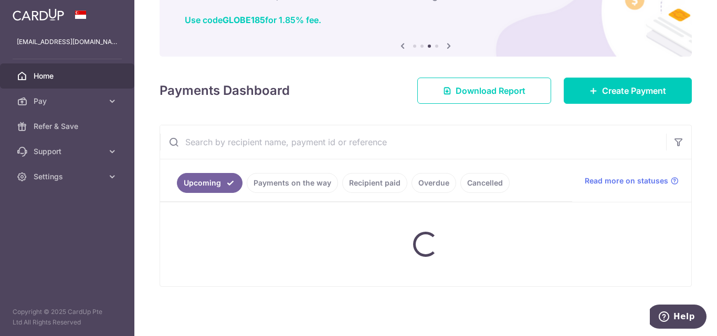
scroll to position [130, 0]
